Goal: Complete application form

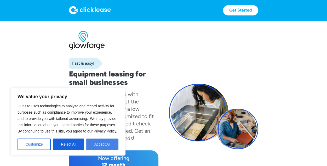
click at [103, 140] on button "Accept All" at bounding box center [102, 143] width 32 height 11
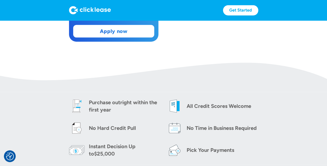
scroll to position [195, 0]
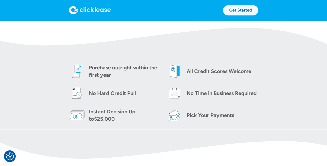
click at [242, 8] on link "Get Started" at bounding box center [240, 10] width 35 height 10
